Goal: Find specific page/section: Find specific page/section

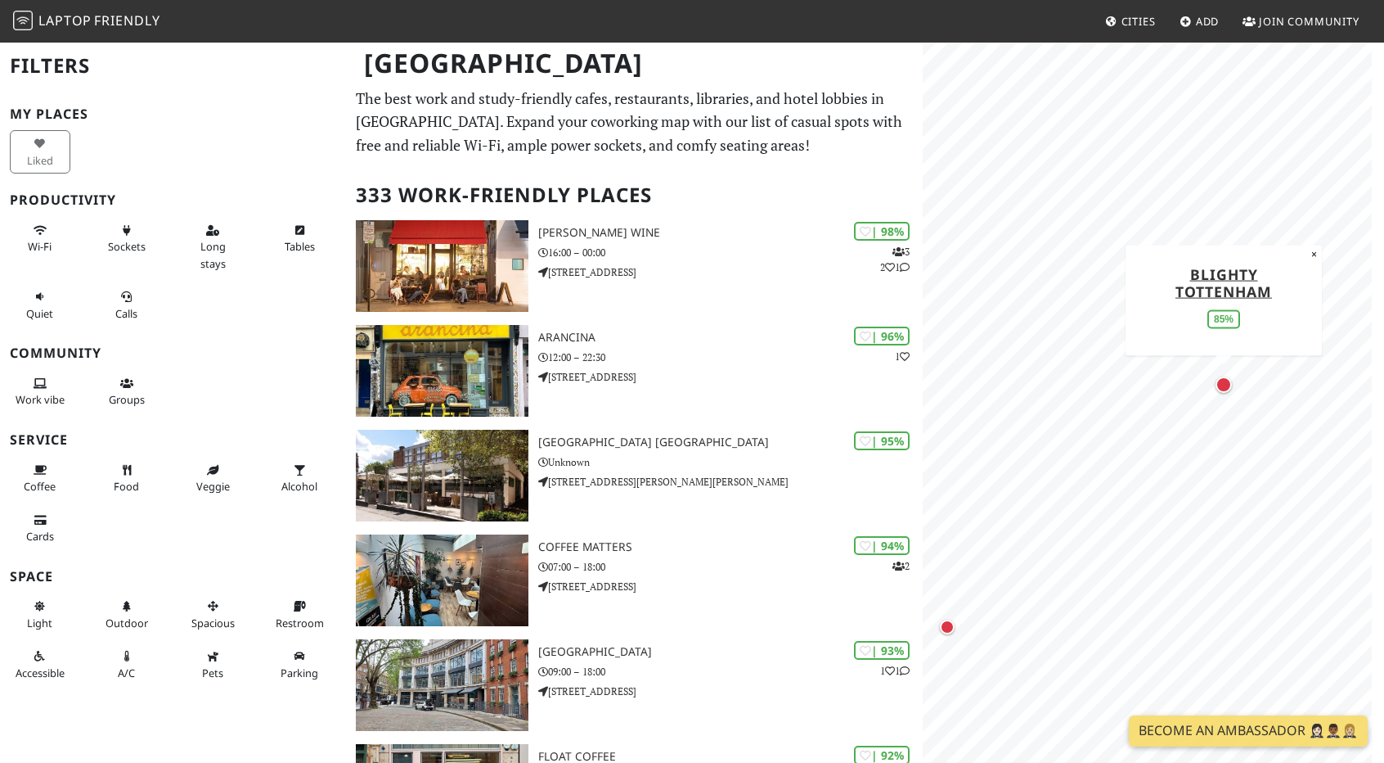
click at [1225, 385] on div "Map marker" at bounding box center [1224, 384] width 16 height 16
click at [302, 19] on nav "Laptop Friendly Cities Add Join Community" at bounding box center [692, 21] width 1384 height 43
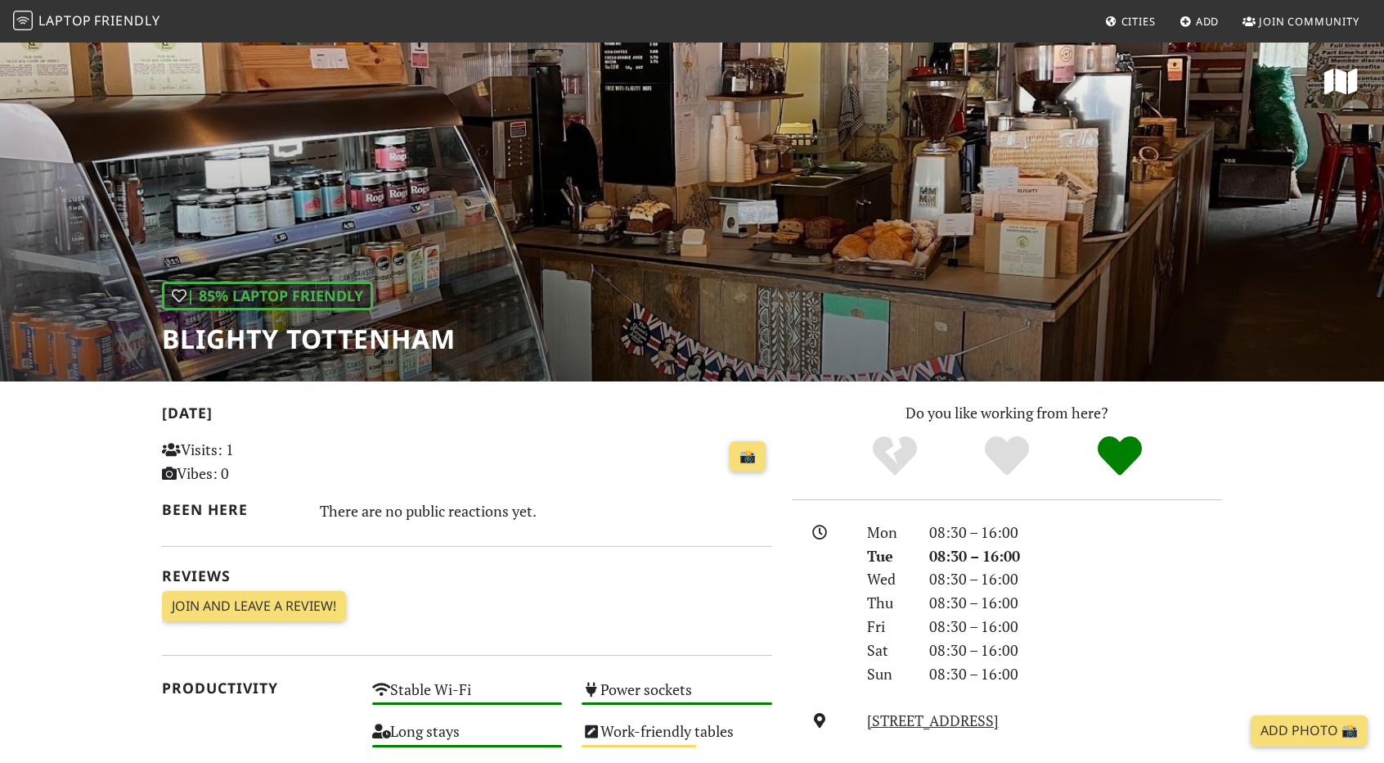
click at [322, 331] on h1 "Blighty Tottenham" at bounding box center [309, 338] width 294 height 31
